Goal: Task Accomplishment & Management: Use online tool/utility

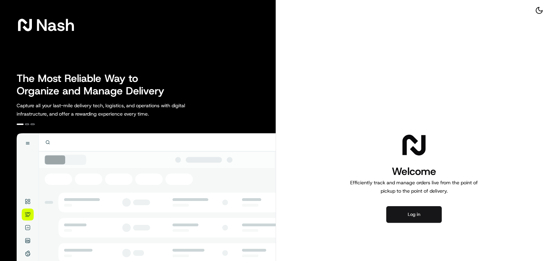
click at [412, 213] on button "Log in" at bounding box center [413, 214] width 55 height 17
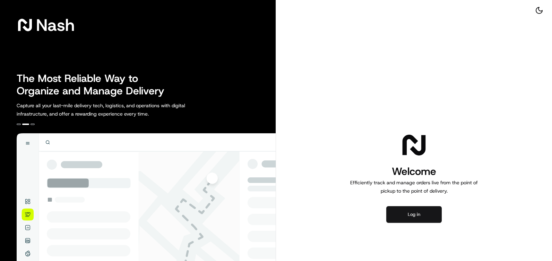
click at [428, 218] on button "Log in" at bounding box center [413, 214] width 55 height 17
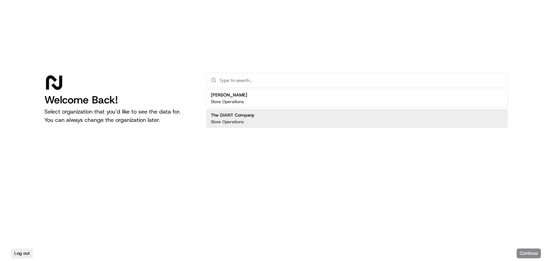
click at [254, 121] on div "Store Operations" at bounding box center [233, 122] width 44 height 6
click at [523, 249] on button "Continue" at bounding box center [528, 253] width 24 height 10
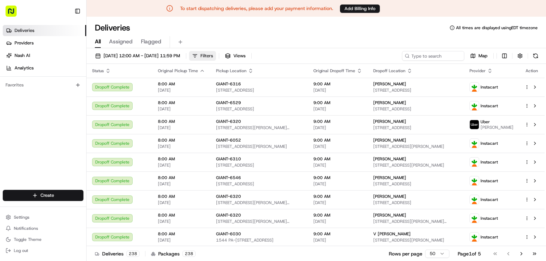
click at [216, 55] on button "Filters" at bounding box center [202, 56] width 27 height 10
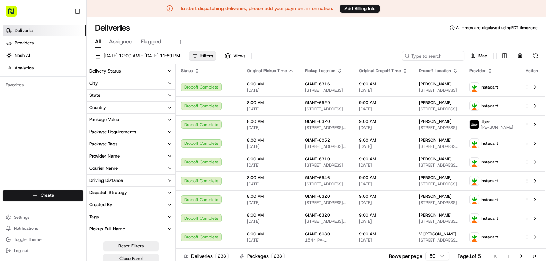
click at [124, 82] on button "City" at bounding box center [131, 83] width 89 height 12
click at [129, 96] on input at bounding box center [135, 95] width 78 height 11
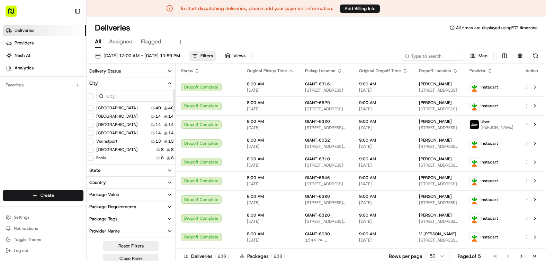
click at [126, 97] on input at bounding box center [135, 95] width 78 height 11
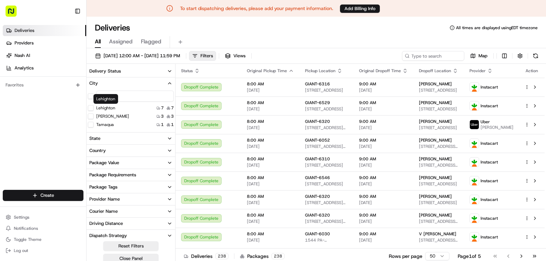
type input "lehi"
click at [94, 107] on div "Lehighton" at bounding box center [101, 108] width 27 height 6
click at [100, 107] on label "Lehighton" at bounding box center [105, 108] width 19 height 6
click at [94, 107] on button "Lehighton" at bounding box center [91, 108] width 6 height 6
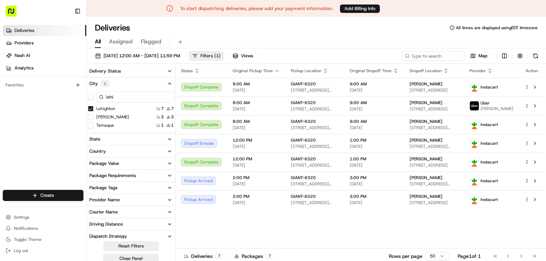
click at [221, 58] on span "( 1 )" at bounding box center [217, 56] width 6 height 6
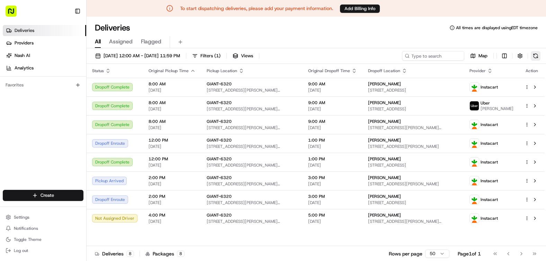
click at [537, 53] on button at bounding box center [536, 56] width 10 height 10
click at [416, 36] on div "All Assigned Flagged" at bounding box center [317, 40] width 460 height 15
click at [537, 53] on button at bounding box center [536, 56] width 10 height 10
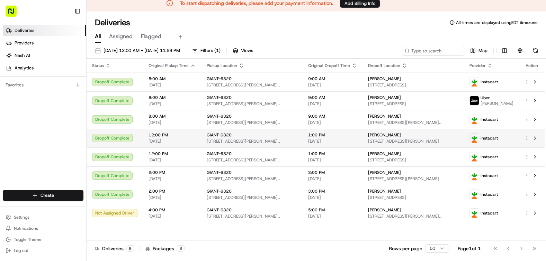
scroll to position [17, 0]
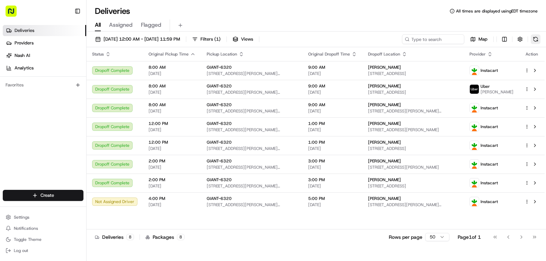
click at [538, 39] on button at bounding box center [536, 39] width 10 height 10
